Goal: Task Accomplishment & Management: Use online tool/utility

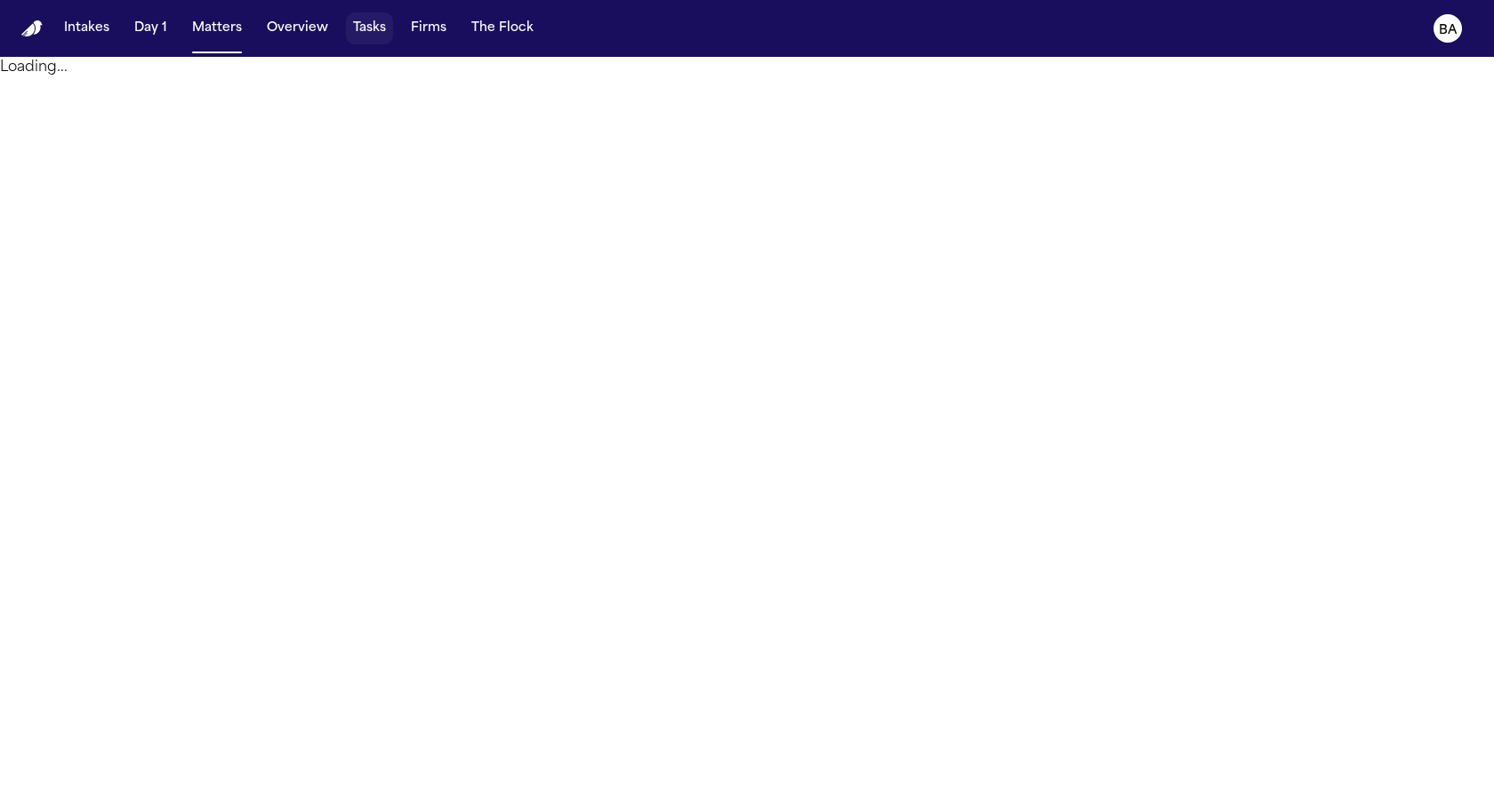
click at [348, 23] on button "Tasks" at bounding box center [369, 29] width 47 height 32
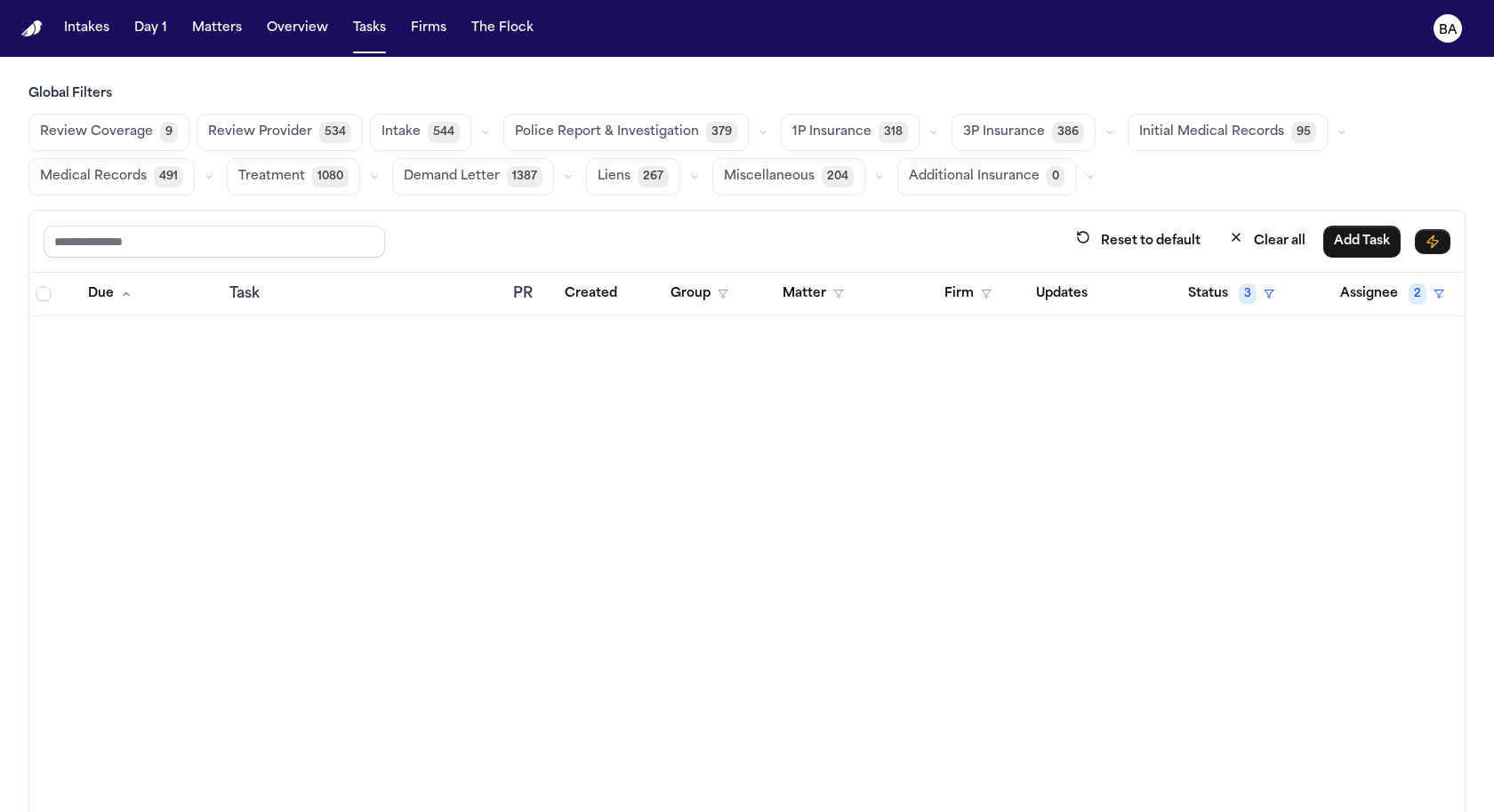
click at [928, 133] on icon "button" at bounding box center [934, 132] width 11 height 11
click at [867, 179] on button "Open Claim 23" at bounding box center [869, 176] width 176 height 35
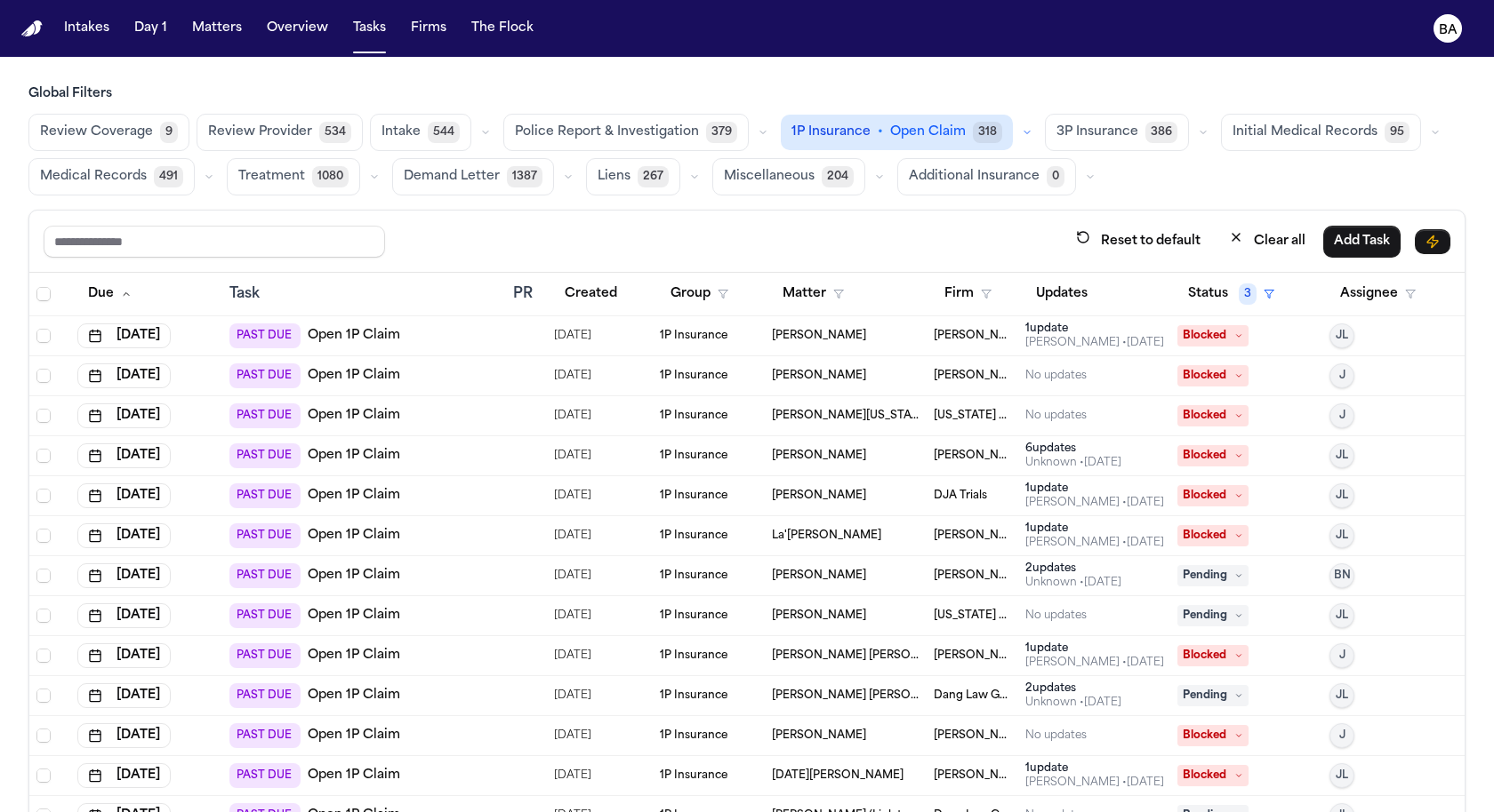
scroll to position [13, 0]
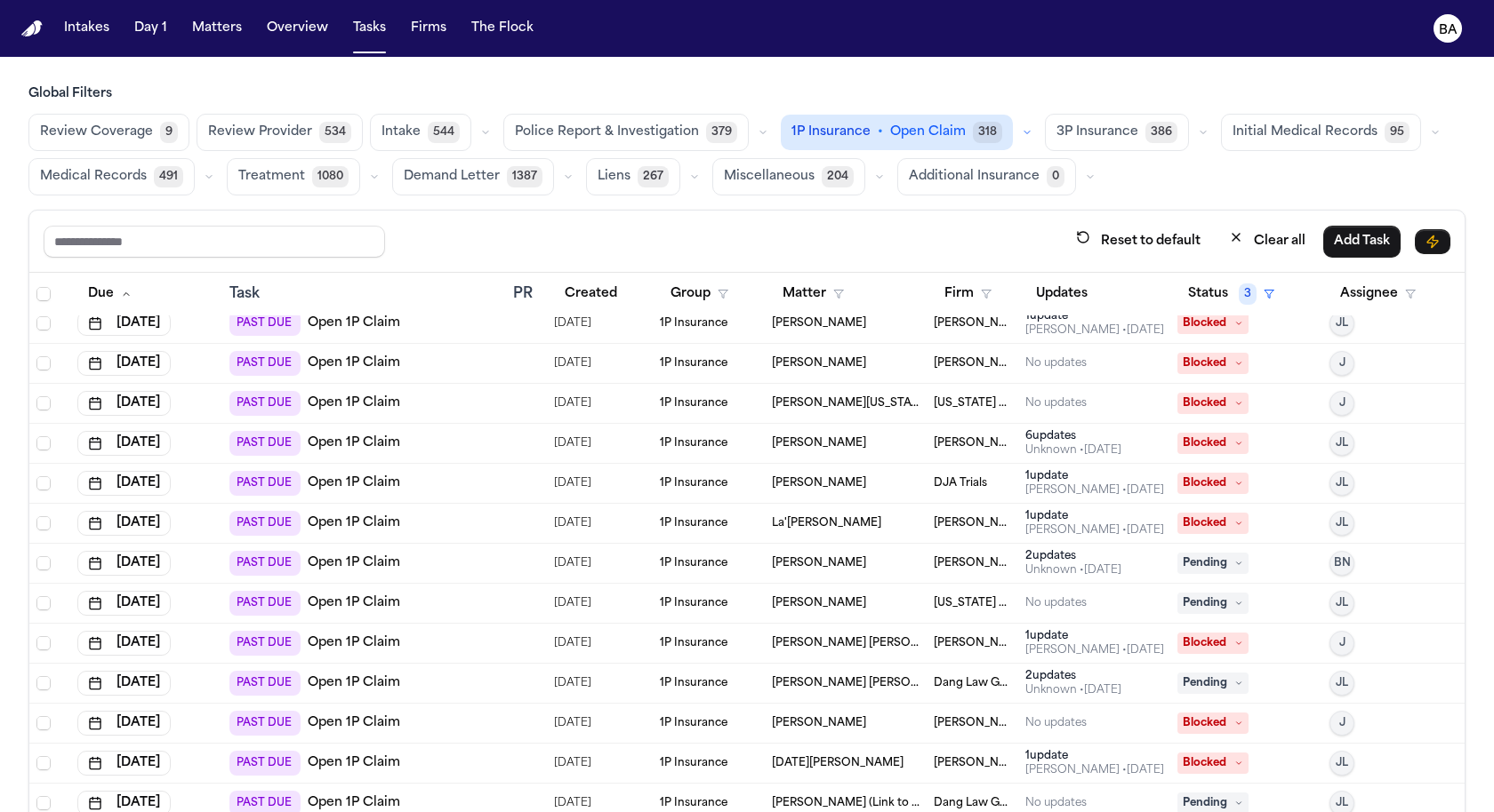
click at [426, 563] on div "PAST DUE Open 1P Claim" at bounding box center [364, 564] width 269 height 25
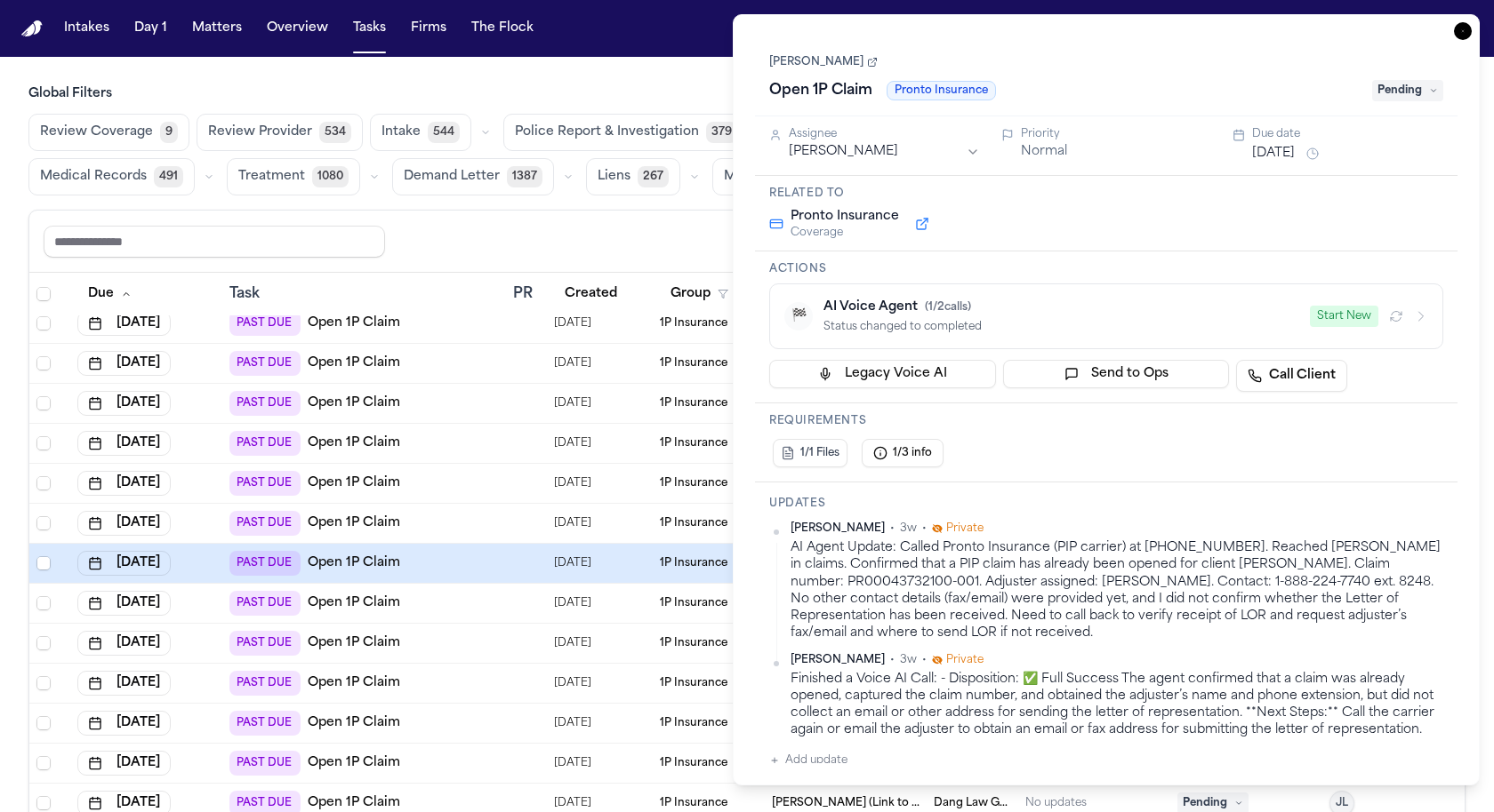
click at [1346, 315] on button "Start New" at bounding box center [1344, 317] width 68 height 22
click at [1414, 320] on icon "button" at bounding box center [1421, 317] width 14 height 14
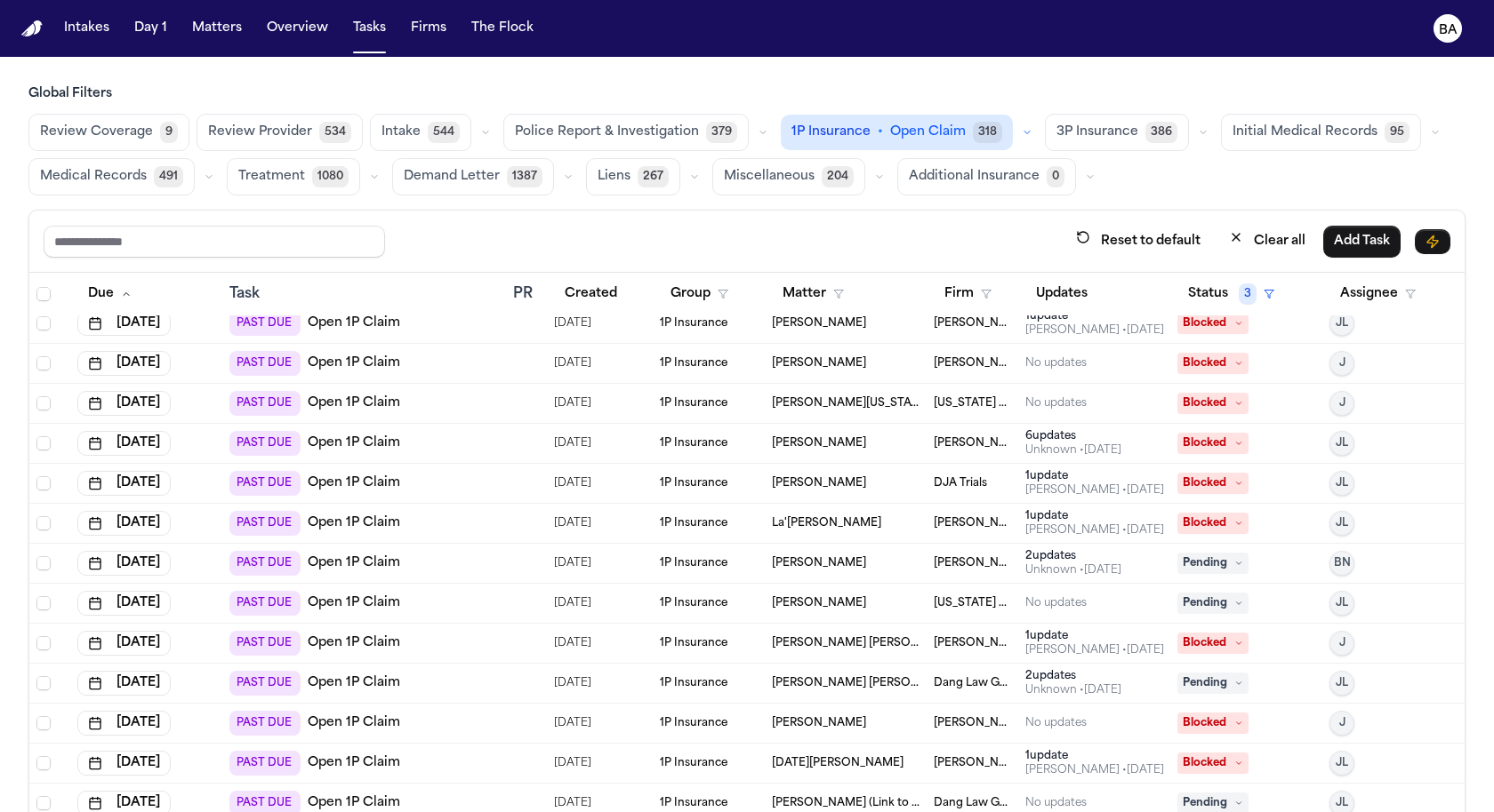
click at [416, 564] on div "PAST DUE Open 1P Claim" at bounding box center [364, 564] width 269 height 25
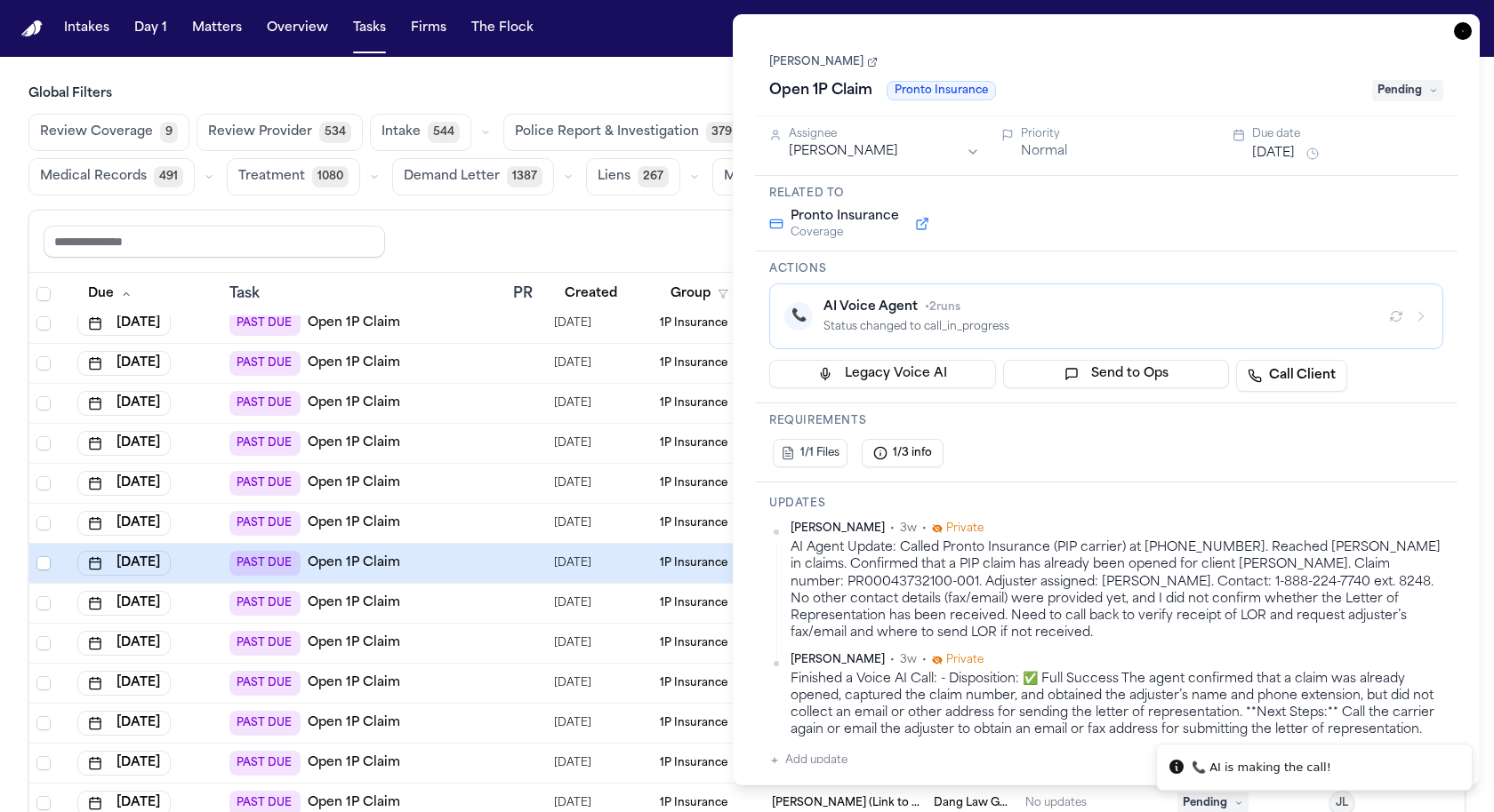
click at [1414, 315] on icon "button" at bounding box center [1421, 317] width 14 height 14
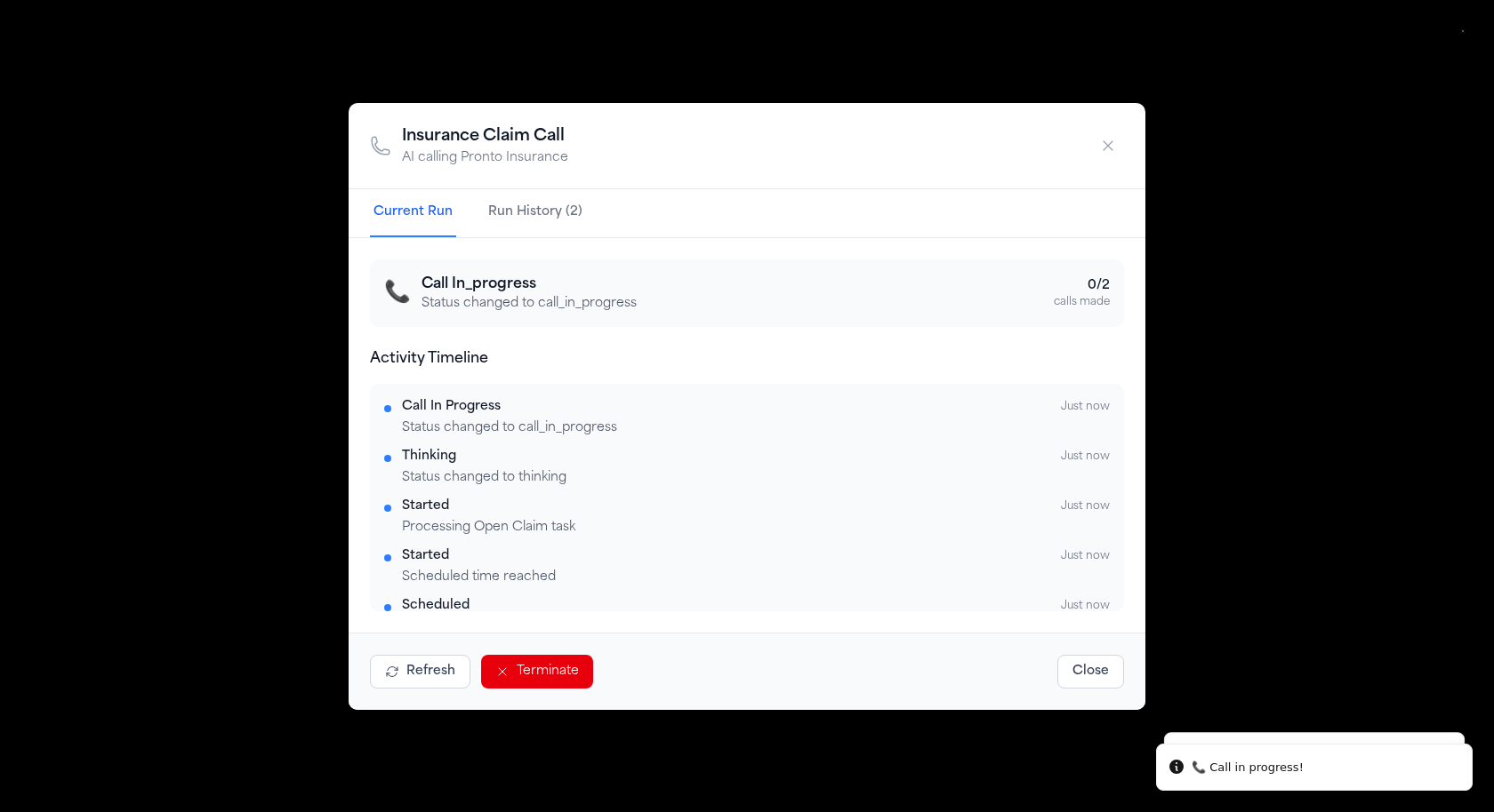
click at [543, 672] on button "Terminate" at bounding box center [537, 672] width 112 height 34
